Goal: Navigation & Orientation: Find specific page/section

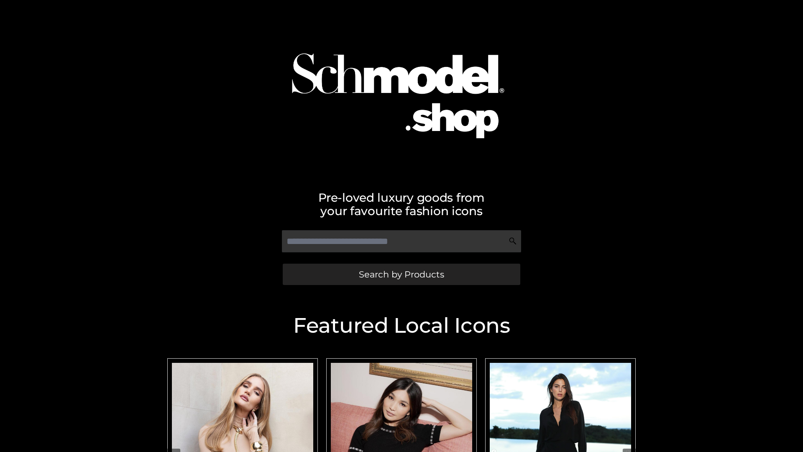
click at [401, 274] on span "Search by Products" at bounding box center [401, 274] width 85 height 9
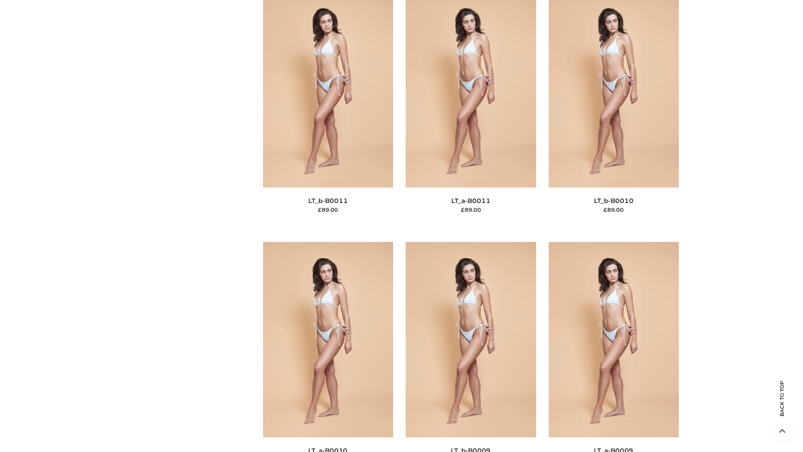
scroll to position [3756, 0]
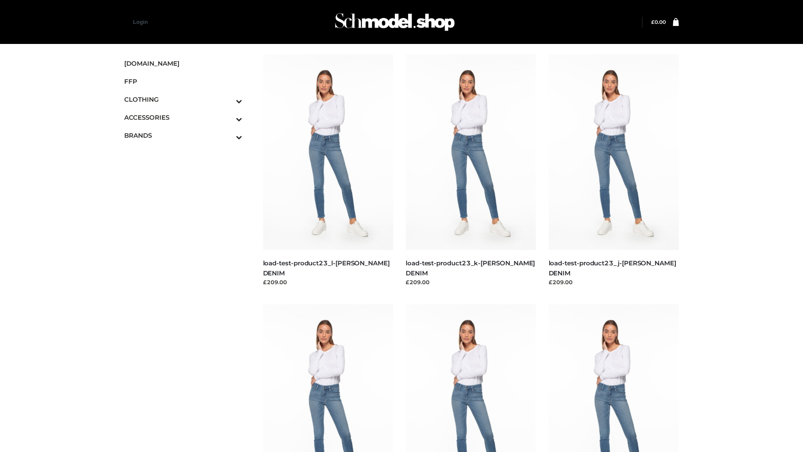
scroll to position [734, 0]
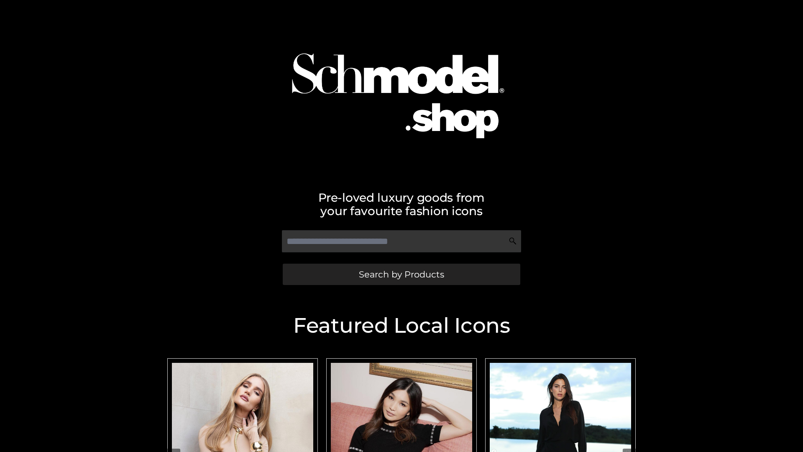
click at [401, 274] on span "Search by Products" at bounding box center [401, 274] width 85 height 9
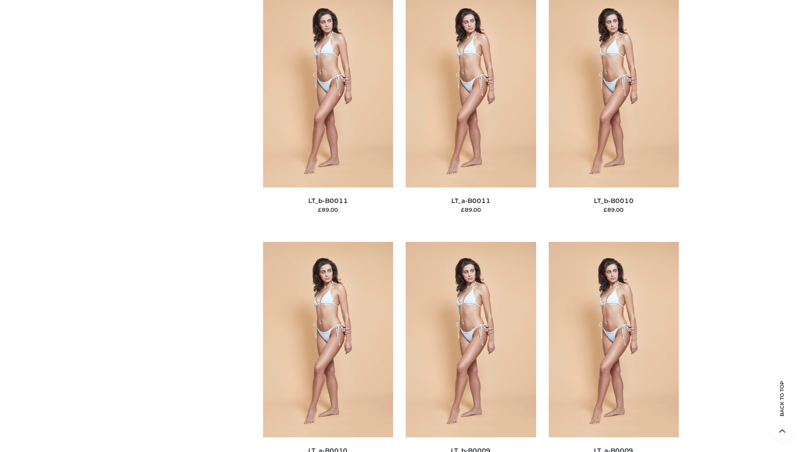
scroll to position [3756, 0]
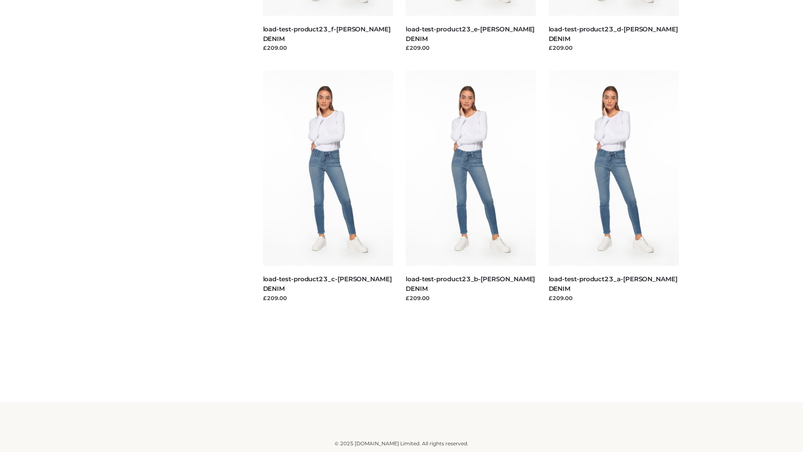
scroll to position [734, 0]
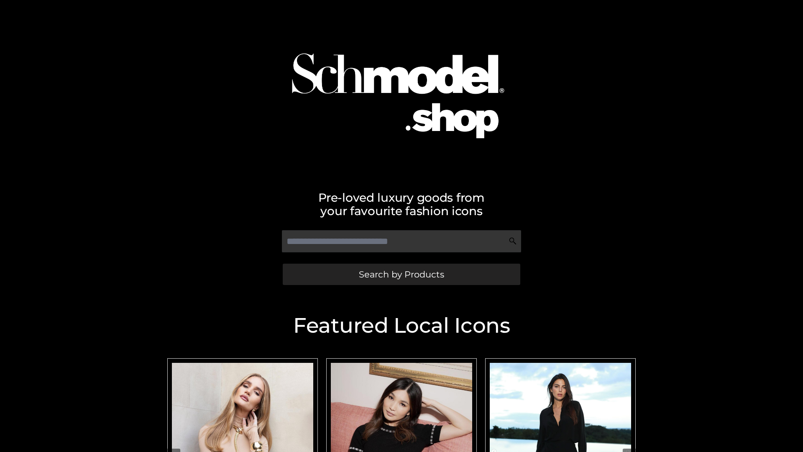
click at [401, 274] on span "Search by Products" at bounding box center [401, 274] width 85 height 9
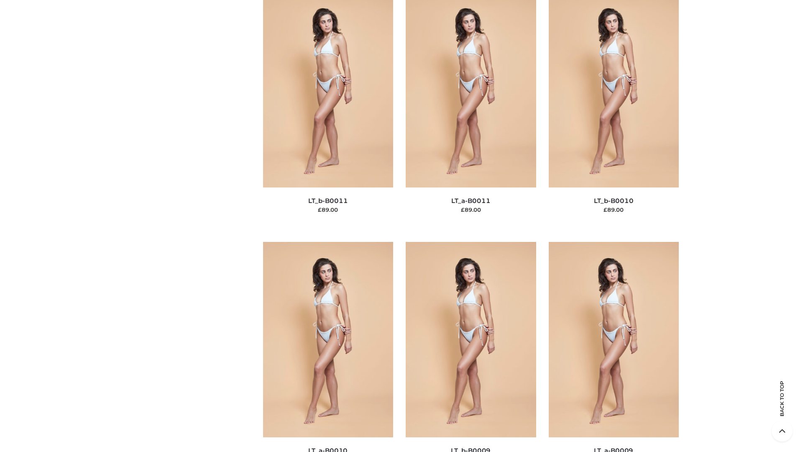
scroll to position [3756, 0]
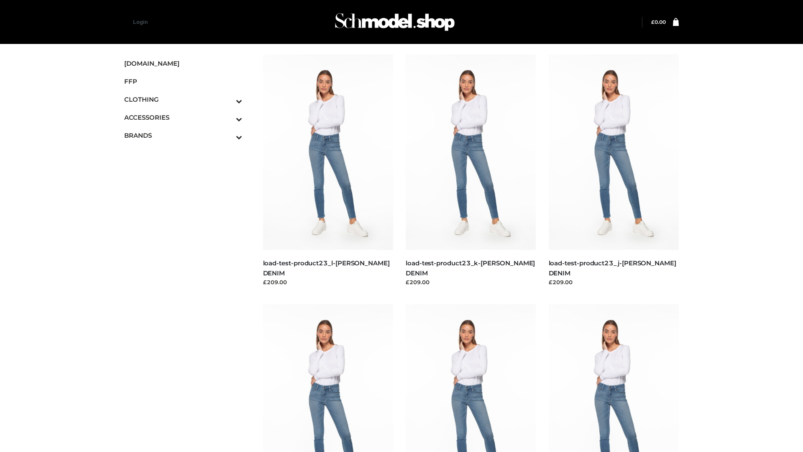
scroll to position [734, 0]
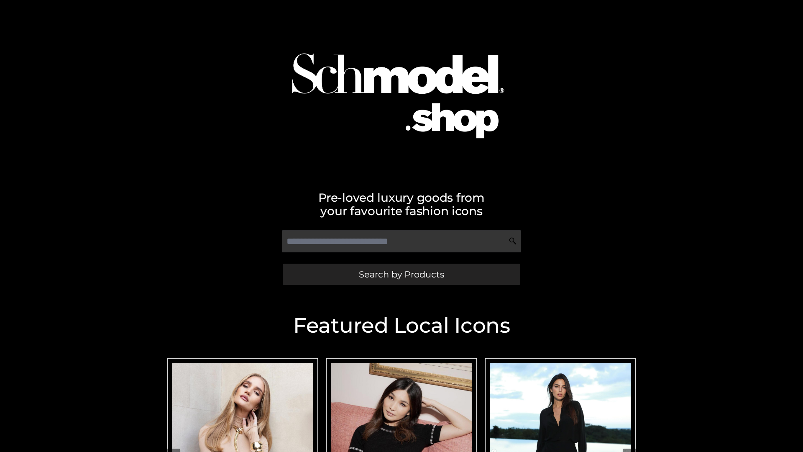
click at [401, 274] on span "Search by Products" at bounding box center [401, 274] width 85 height 9
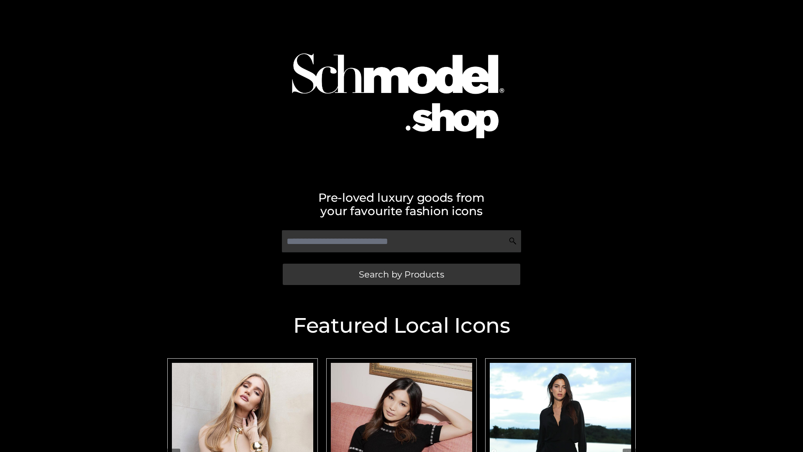
click at [401, 274] on span "Search by Products" at bounding box center [401, 274] width 85 height 9
